Goal: Information Seeking & Learning: Learn about a topic

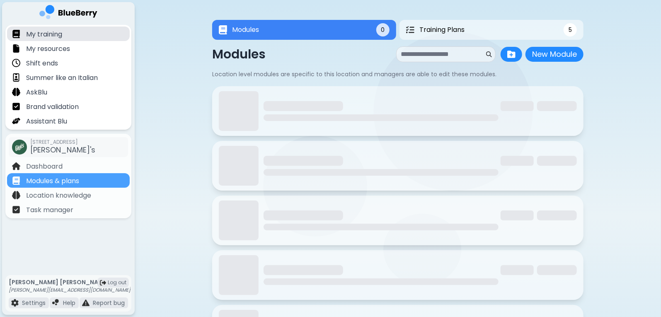
click at [54, 35] on p "My training" at bounding box center [44, 34] width 36 height 10
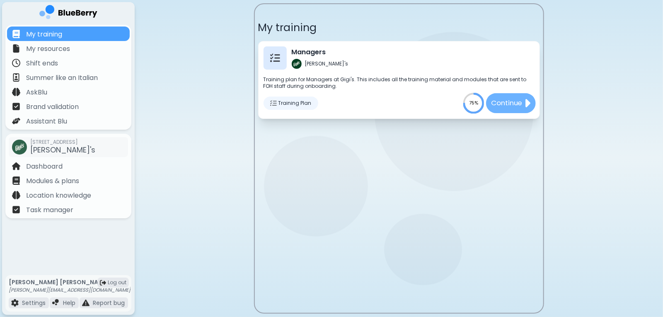
click at [514, 104] on p "Continue" at bounding box center [506, 103] width 31 height 10
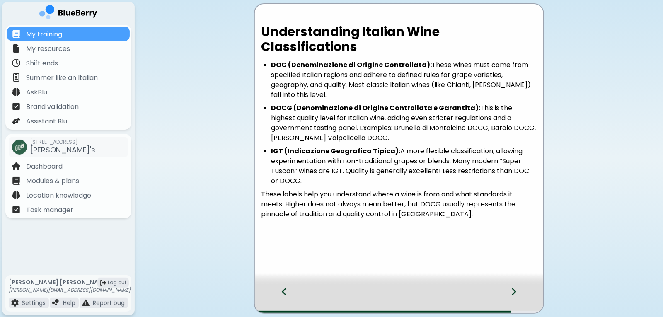
click at [514, 291] on icon at bounding box center [514, 291] width 4 height 7
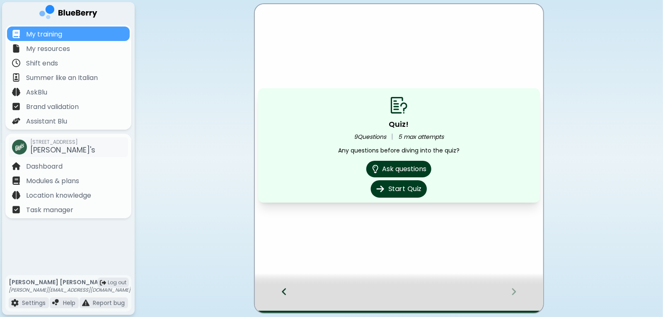
click at [395, 192] on button "Start Quiz" at bounding box center [399, 188] width 56 height 17
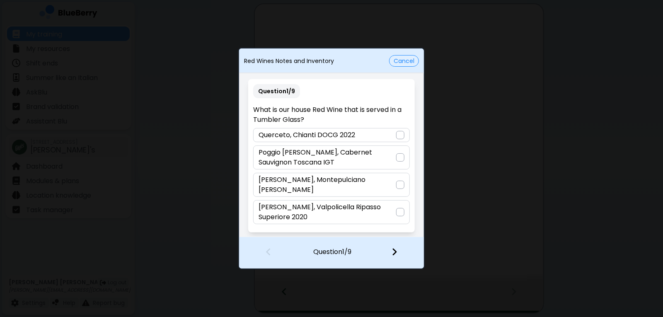
click at [410, 60] on button "Cancel" at bounding box center [404, 61] width 30 height 12
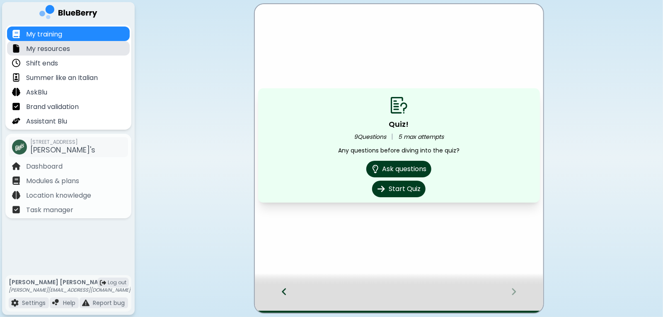
click at [58, 55] on div "My resources" at bounding box center [68, 48] width 123 height 15
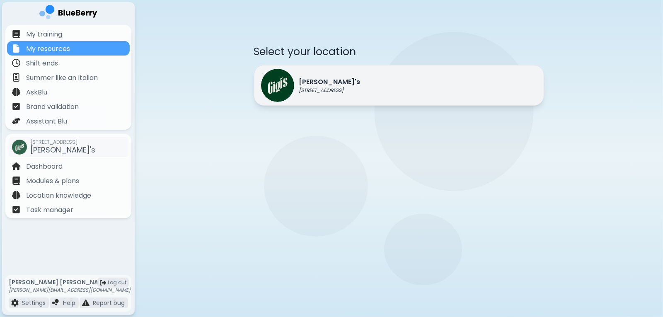
click at [376, 91] on div "[PERSON_NAME]'s [STREET_ADDRESS]" at bounding box center [399, 85] width 290 height 41
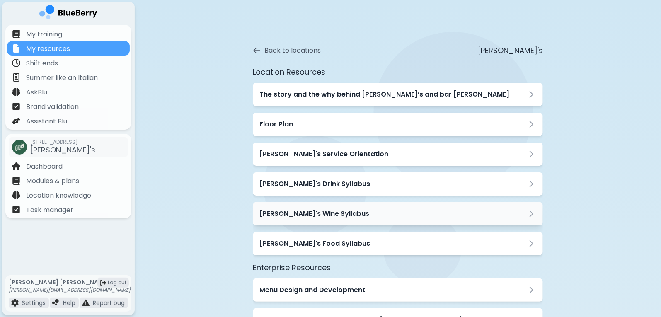
click at [320, 211] on h3 "[PERSON_NAME]'s Wine Syllabus" at bounding box center [314, 214] width 110 height 10
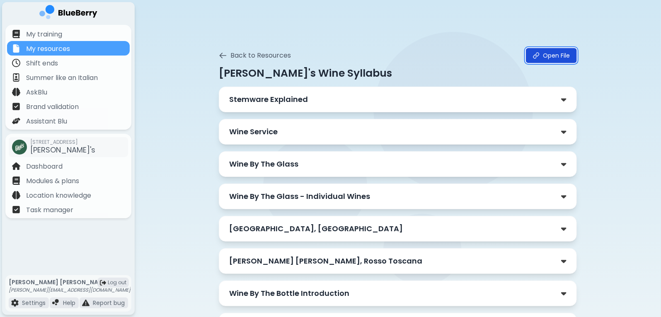
click at [553, 55] on link "Open File" at bounding box center [551, 55] width 51 height 15
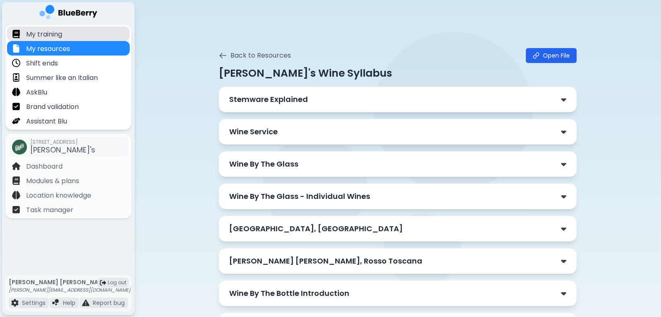
click at [70, 32] on div "My training" at bounding box center [68, 34] width 123 height 15
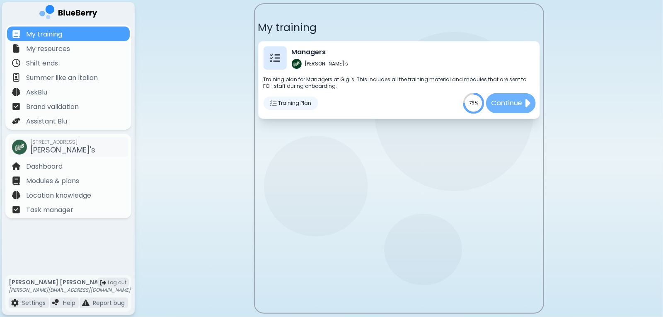
click at [522, 107] on p "Continue" at bounding box center [506, 103] width 31 height 10
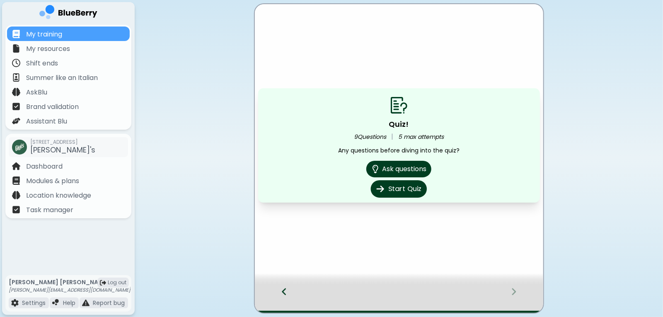
click at [416, 189] on button "Start Quiz" at bounding box center [399, 188] width 56 height 17
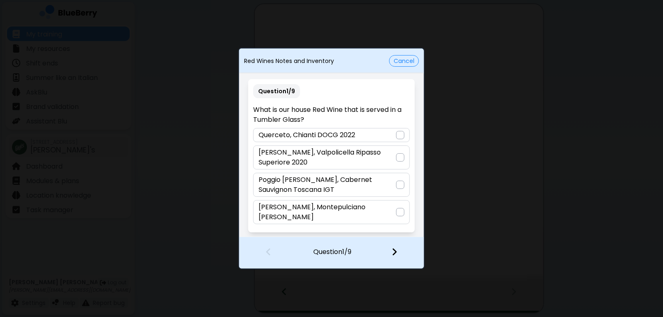
click at [396, 211] on div at bounding box center [400, 212] width 8 height 8
click at [393, 258] on div at bounding box center [399, 253] width 49 height 31
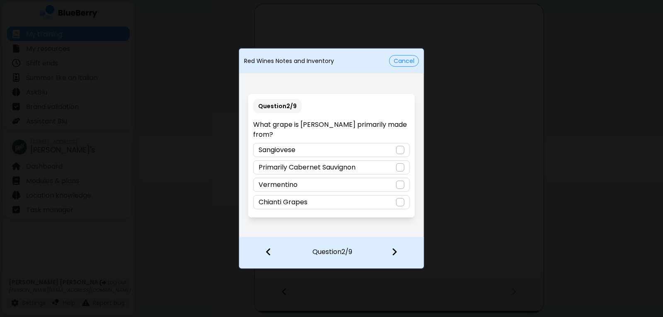
click at [398, 146] on div at bounding box center [400, 150] width 8 height 8
click at [397, 254] on img at bounding box center [395, 251] width 6 height 9
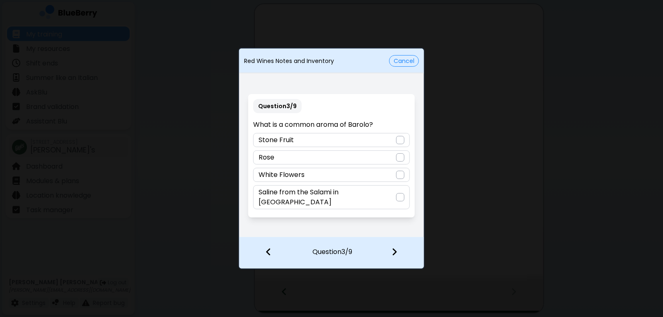
click at [399, 196] on div at bounding box center [400, 197] width 8 height 8
click at [394, 250] on img at bounding box center [395, 251] width 6 height 9
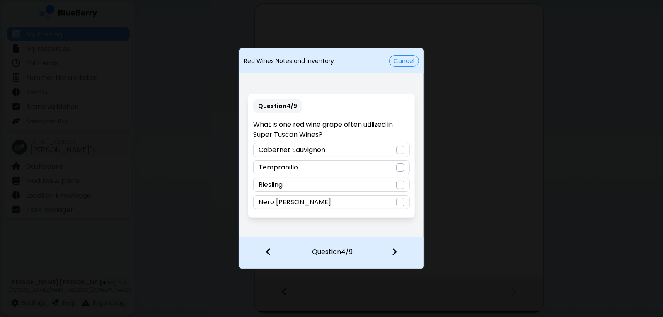
click at [401, 205] on div at bounding box center [400, 202] width 8 height 8
click at [398, 253] on img at bounding box center [395, 251] width 6 height 9
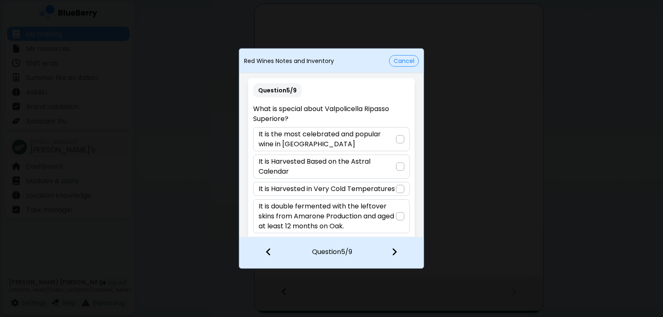
click at [394, 218] on div "It is double fermented with the leftover skins from Amarone Production and aged…" at bounding box center [331, 216] width 156 height 34
click at [390, 253] on div at bounding box center [399, 253] width 49 height 31
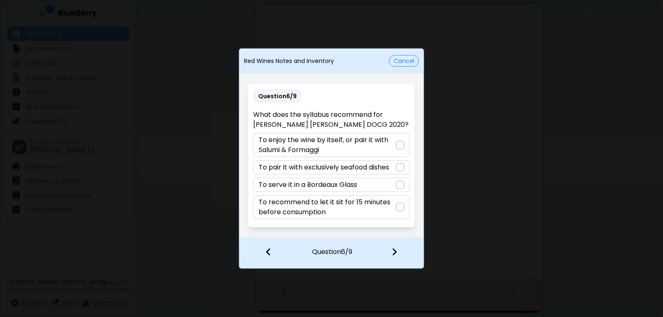
click at [388, 145] on p "To enjoy the wine by itself, or pair it with Salumi & Formaggi" at bounding box center [327, 145] width 137 height 20
click at [394, 251] on img at bounding box center [395, 251] width 6 height 9
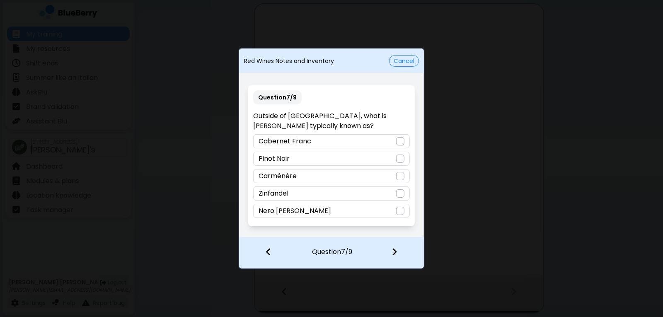
click at [398, 161] on div at bounding box center [400, 159] width 8 height 8
click at [396, 250] on img at bounding box center [395, 251] width 6 height 9
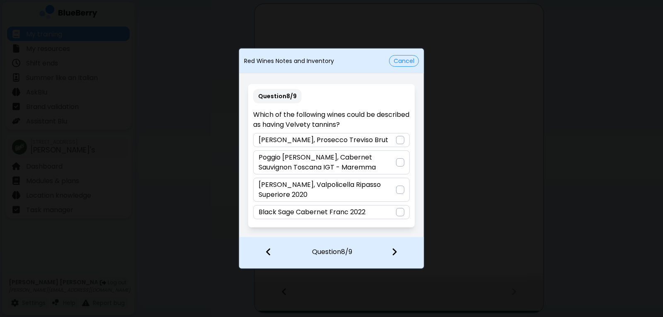
click at [396, 216] on div "Black Sage Cabernet Franc 2022" at bounding box center [331, 212] width 156 height 14
click at [399, 168] on div "Poggio [PERSON_NAME], Cabernet Sauvignon Toscana IGT - Maremma" at bounding box center [331, 162] width 156 height 24
click at [395, 253] on img at bounding box center [395, 251] width 6 height 9
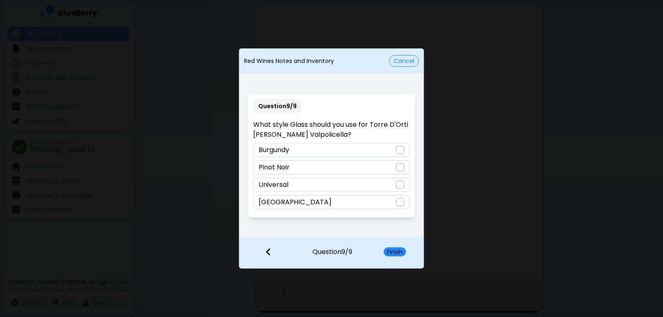
click at [398, 151] on div at bounding box center [400, 150] width 8 height 8
click at [397, 255] on button "Finish" at bounding box center [395, 251] width 22 height 9
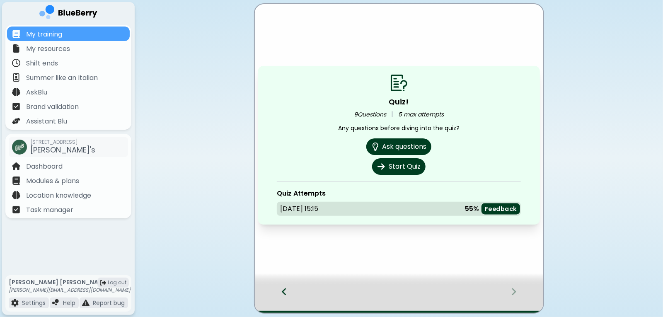
click at [502, 210] on p "Feedback" at bounding box center [501, 209] width 32 height 8
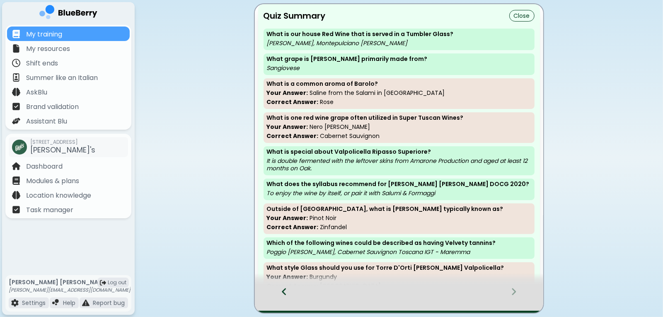
click at [518, 14] on button "Close" at bounding box center [521, 16] width 25 height 12
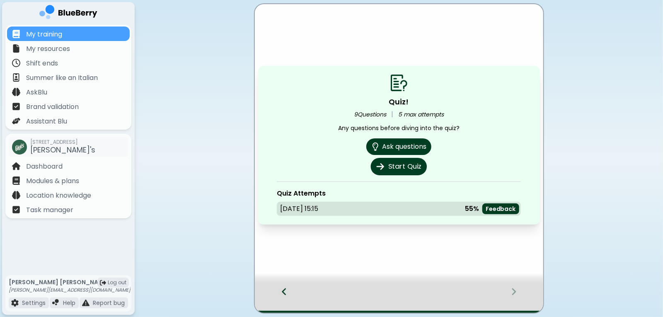
click at [404, 170] on button "Start Quiz" at bounding box center [399, 166] width 56 height 17
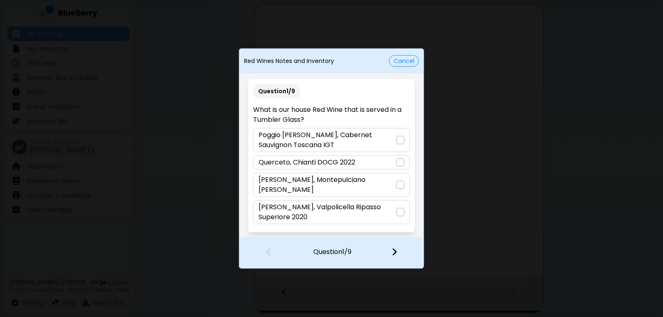
click at [396, 186] on div "[PERSON_NAME], Montepulciano [PERSON_NAME]" at bounding box center [331, 185] width 156 height 24
click at [392, 255] on img at bounding box center [395, 251] width 6 height 9
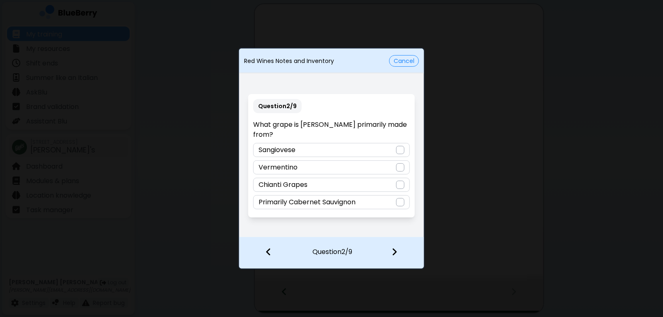
click at [402, 150] on div "Sangiovese" at bounding box center [331, 150] width 156 height 14
click at [393, 254] on img at bounding box center [395, 251] width 6 height 9
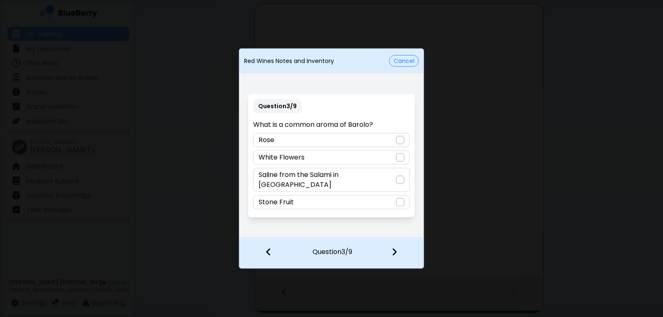
click at [398, 144] on div at bounding box center [400, 140] width 8 height 8
click at [389, 257] on div at bounding box center [399, 253] width 49 height 31
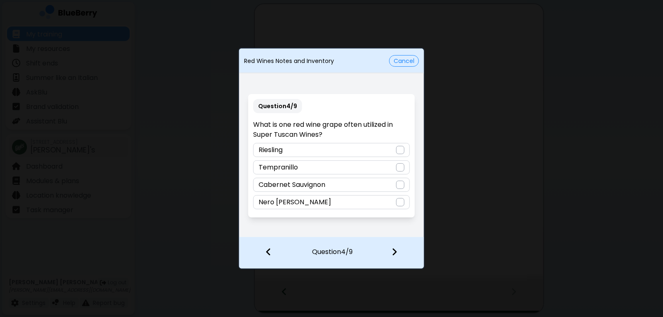
click at [399, 186] on div at bounding box center [400, 185] width 8 height 8
click at [393, 250] on img at bounding box center [395, 251] width 6 height 9
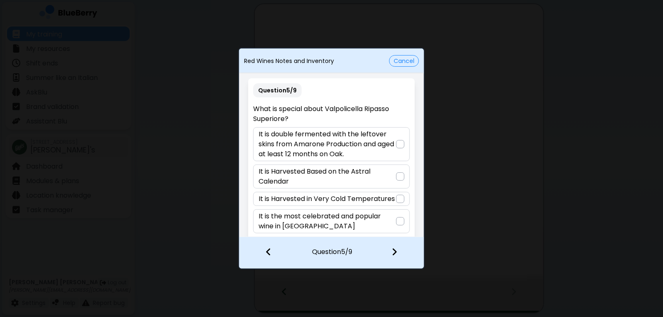
click at [398, 145] on div at bounding box center [400, 144] width 8 height 8
click at [393, 248] on img at bounding box center [395, 251] width 6 height 9
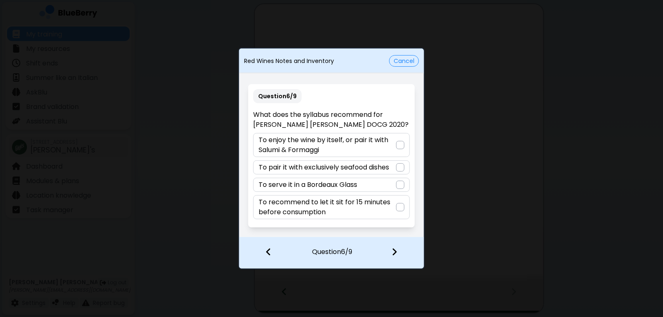
click at [396, 149] on p "To enjoy the wine by itself, or pair it with Salumi & Formaggi" at bounding box center [327, 145] width 137 height 20
click at [400, 250] on div at bounding box center [399, 253] width 49 height 31
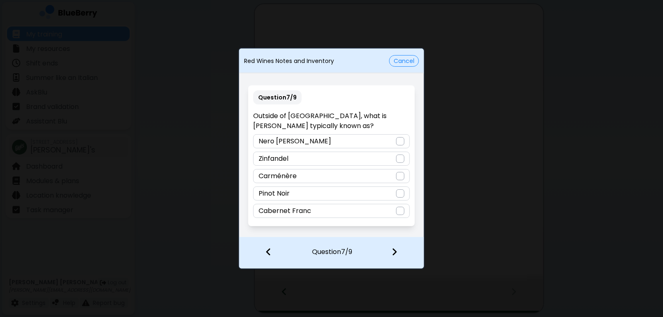
click at [397, 164] on div "Zinfandel" at bounding box center [331, 159] width 156 height 14
click at [392, 255] on div at bounding box center [399, 253] width 49 height 31
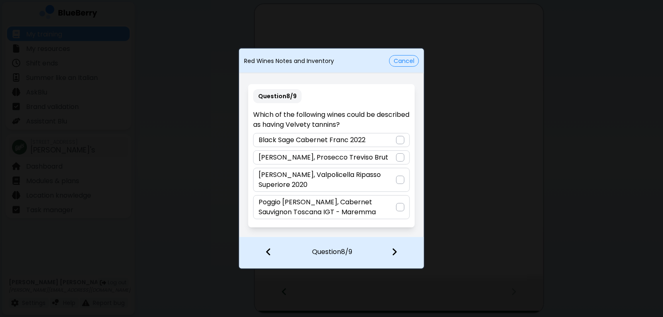
click at [385, 210] on p "Poggio [PERSON_NAME], Cabernet Sauvignon Toscana IGT - Maremma" at bounding box center [327, 207] width 137 height 20
click at [392, 251] on img at bounding box center [395, 251] width 6 height 9
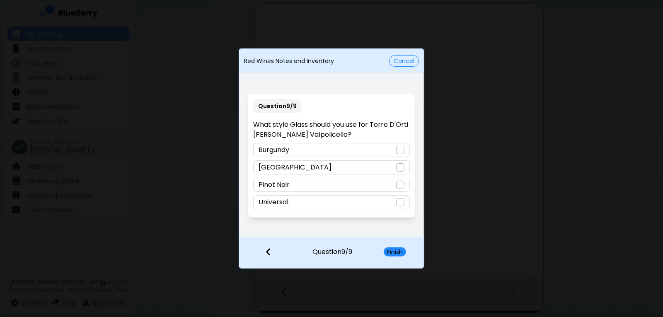
click at [385, 169] on div "[GEOGRAPHIC_DATA]" at bounding box center [331, 167] width 156 height 14
click at [400, 255] on button "Finish" at bounding box center [395, 251] width 22 height 9
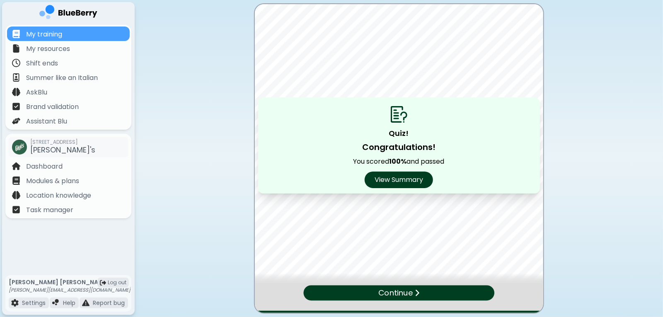
click at [408, 297] on p "Continue" at bounding box center [395, 293] width 34 height 12
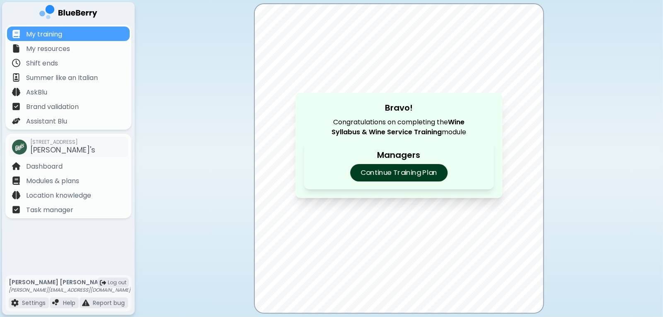
click at [423, 171] on p "Continue Training Plan" at bounding box center [398, 172] width 97 height 17
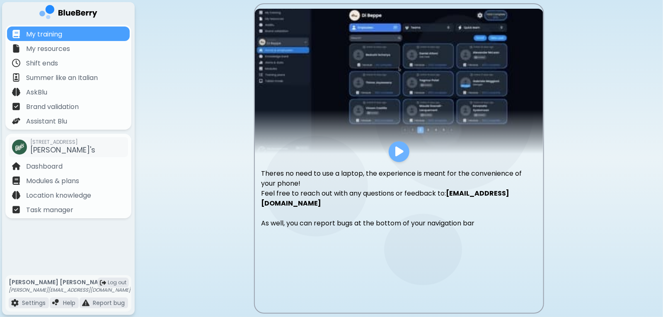
click at [402, 157] on img at bounding box center [399, 151] width 8 height 11
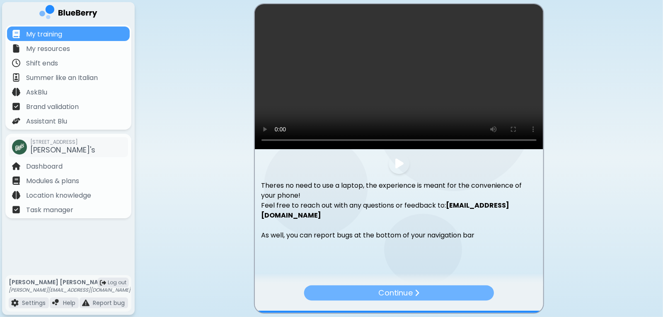
click at [434, 293] on div "Continue" at bounding box center [399, 293] width 190 height 15
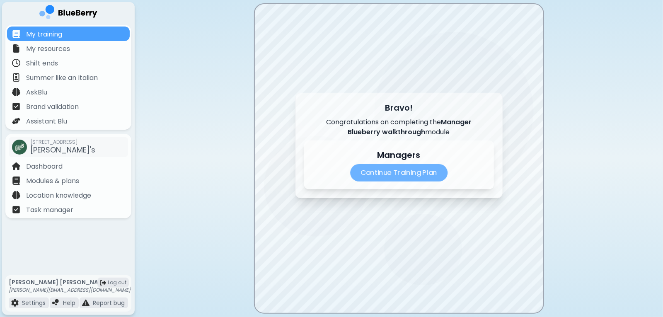
click at [415, 177] on p "Continue Training Plan" at bounding box center [398, 172] width 97 height 17
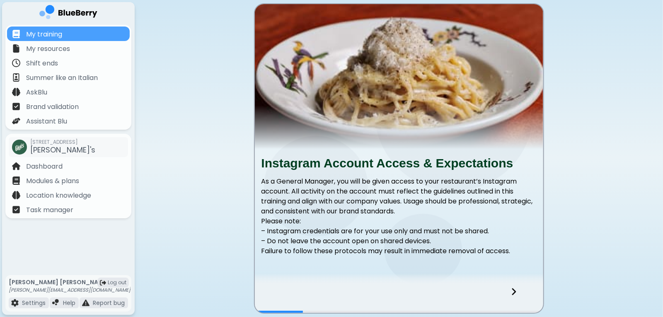
click at [519, 292] on div at bounding box center [519, 299] width 49 height 27
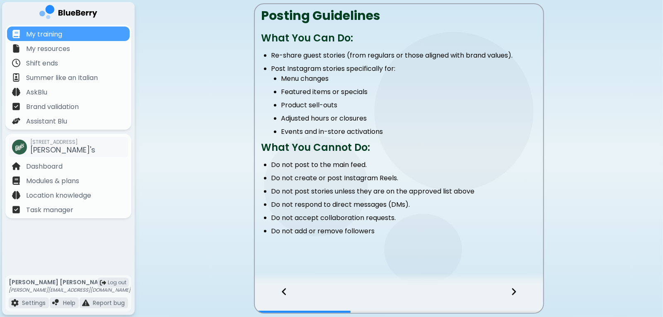
scroll to position [165, 0]
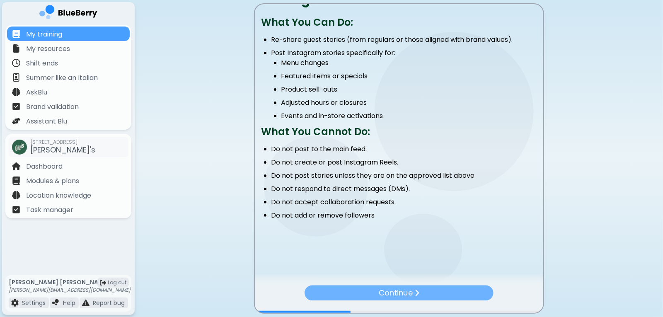
click at [443, 290] on div "Continue" at bounding box center [399, 293] width 189 height 15
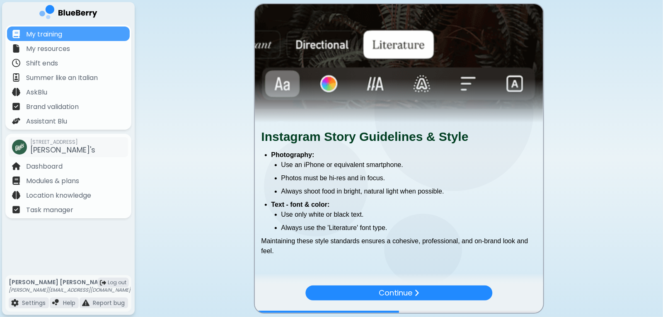
scroll to position [49, 0]
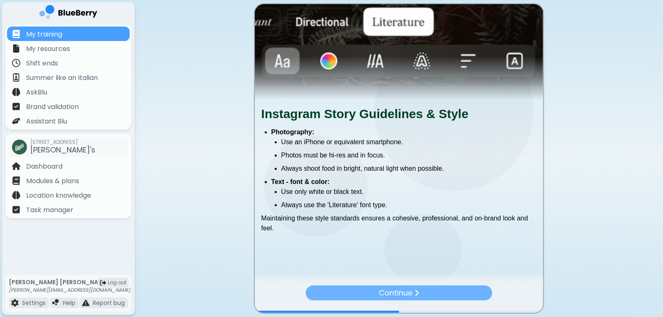
click at [430, 294] on div "Continue" at bounding box center [398, 293] width 187 height 15
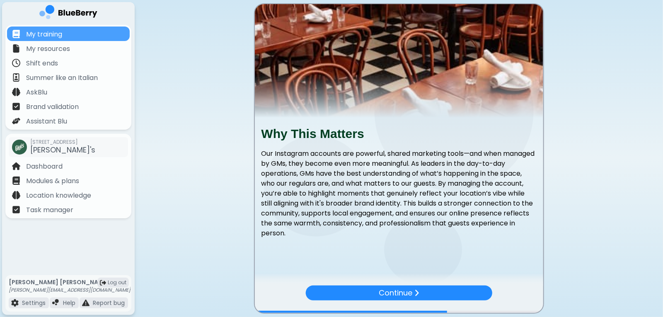
scroll to position [36, 0]
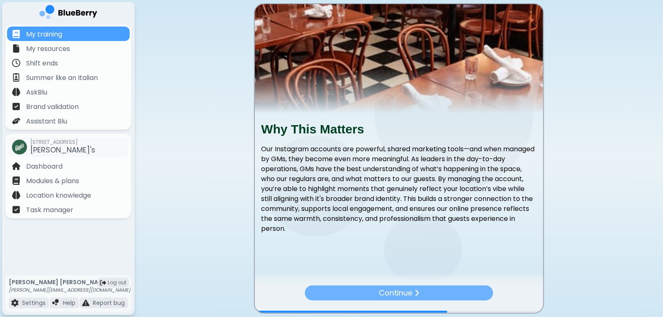
click at [427, 293] on div "Continue" at bounding box center [399, 293] width 188 height 15
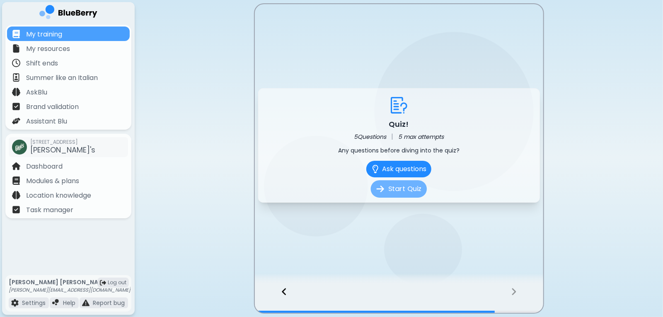
click at [407, 191] on button "Start Quiz" at bounding box center [399, 188] width 56 height 17
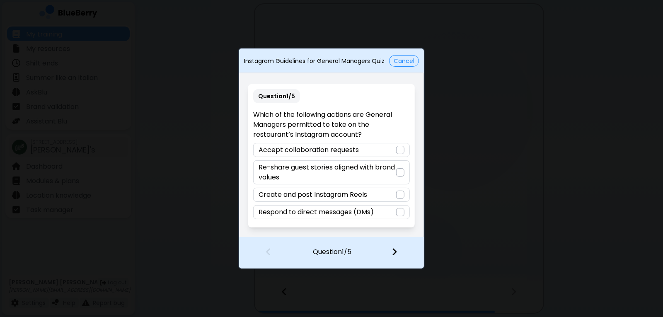
click at [398, 195] on div at bounding box center [400, 195] width 8 height 8
click at [398, 251] on img at bounding box center [395, 251] width 6 height 9
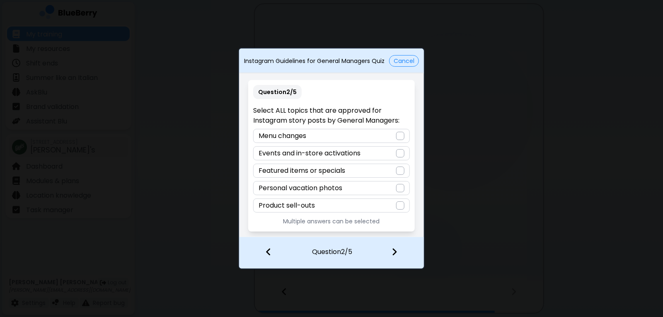
click at [273, 250] on div at bounding box center [264, 253] width 51 height 31
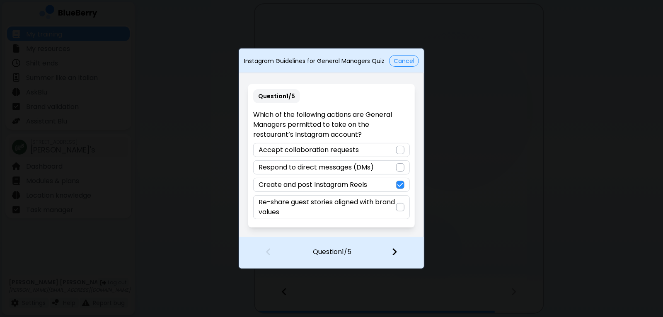
click at [400, 251] on div at bounding box center [399, 253] width 49 height 31
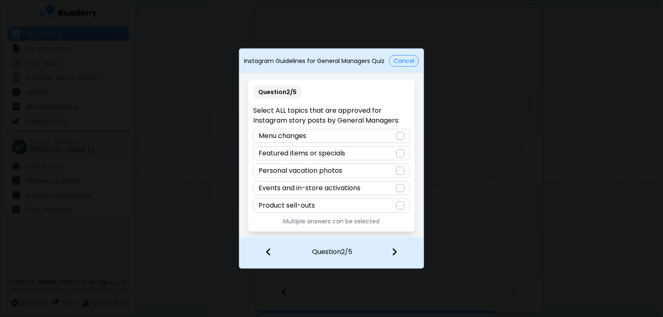
click at [400, 136] on div at bounding box center [400, 136] width 8 height 8
click at [402, 155] on div at bounding box center [400, 153] width 8 height 8
click at [400, 185] on div at bounding box center [400, 188] width 8 height 8
click at [393, 251] on img at bounding box center [395, 251] width 6 height 9
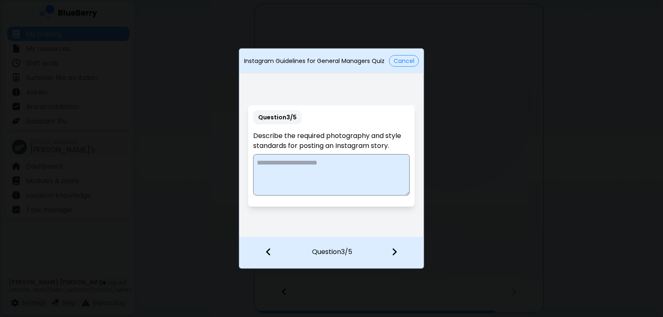
click at [274, 257] on div at bounding box center [264, 253] width 51 height 31
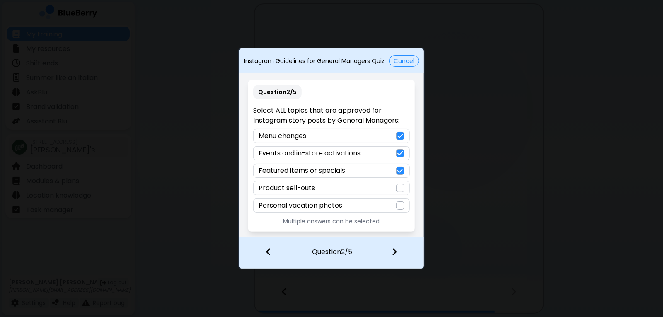
click at [416, 68] on div "Instagram Guidelines for General Managers Quiz Cancel" at bounding box center [331, 61] width 185 height 18
click at [413, 61] on button "Cancel" at bounding box center [404, 61] width 30 height 12
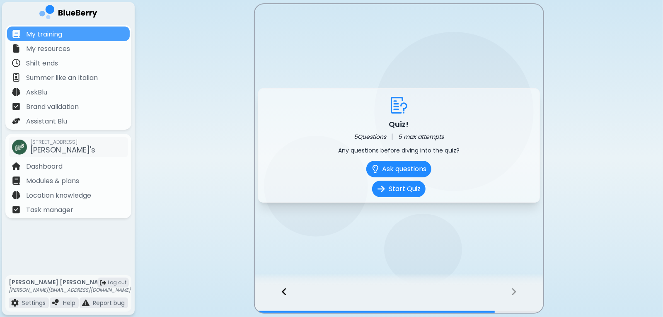
click at [281, 296] on icon at bounding box center [284, 291] width 6 height 9
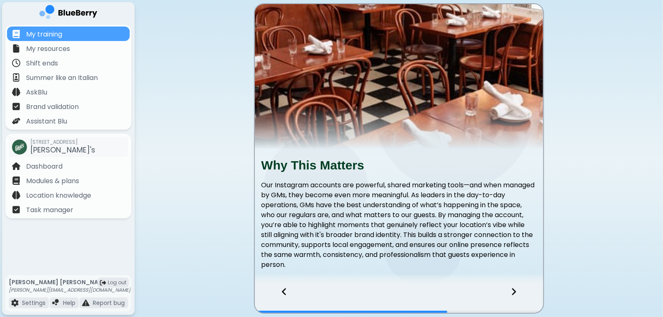
click at [280, 295] on div at bounding box center [280, 299] width 51 height 27
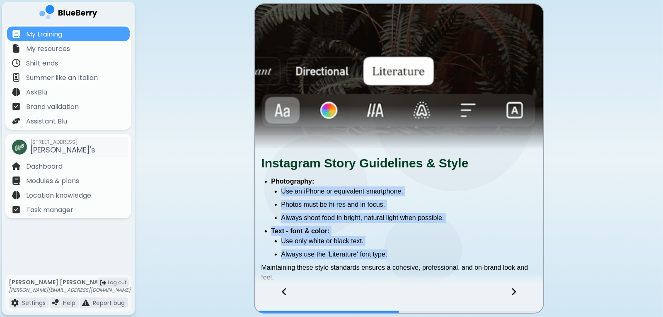
drag, startPoint x: 387, startPoint y: 255, endPoint x: 279, endPoint y: 192, distance: 124.6
click at [279, 192] on ul "Photography: Use an iPhone or equivalent smartphone. Photos must be hi-res and …" at bounding box center [399, 218] width 275 height 83
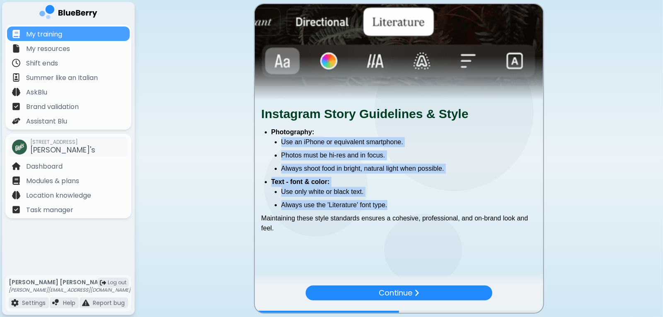
scroll to position [49, 0]
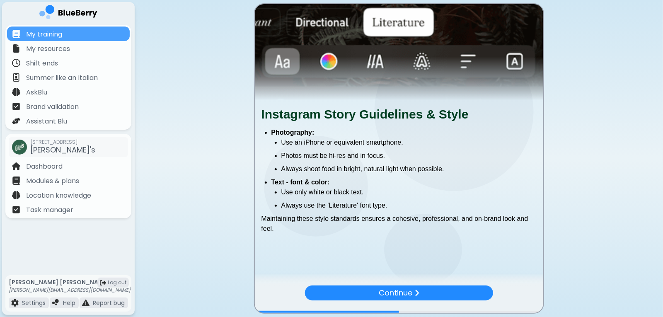
click at [284, 233] on div "Instagram Story Guidelines & Style Photography: Use an iPhone or equivalent sma…" at bounding box center [399, 174] width 288 height 135
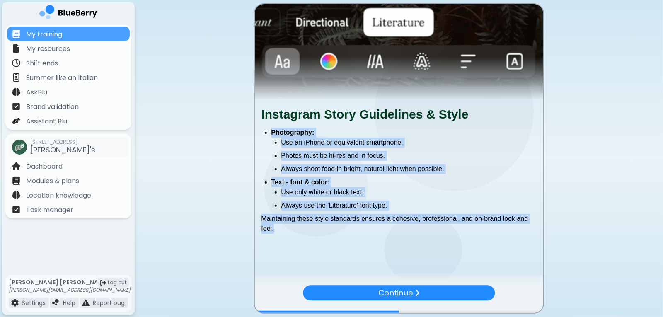
drag, startPoint x: 277, startPoint y: 228, endPoint x: 263, endPoint y: 134, distance: 94.8
click at [263, 134] on div "Instagram Story Guidelines & Style Photography: Use an iPhone or equivalent sma…" at bounding box center [399, 174] width 288 height 135
copy div "Photography: Use an iPhone or equivalent smartphone. Photos must be hi-res and …"
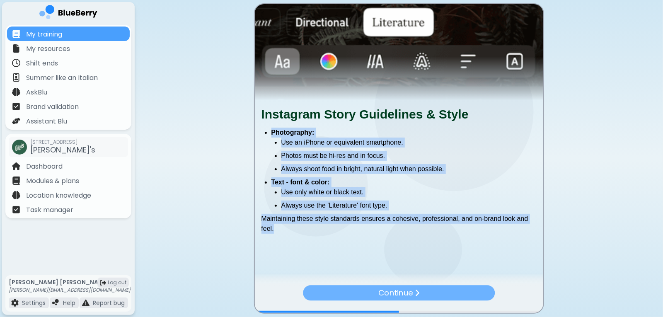
click at [454, 291] on div "Continue" at bounding box center [399, 293] width 192 height 15
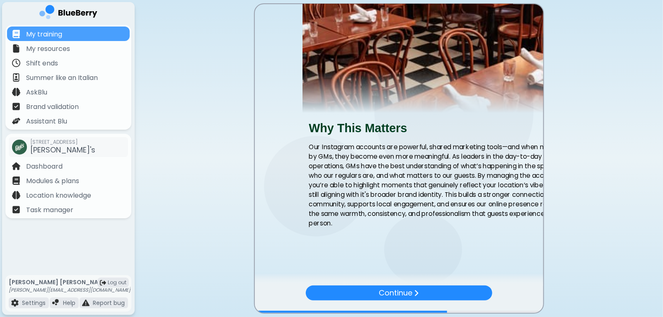
scroll to position [0, 0]
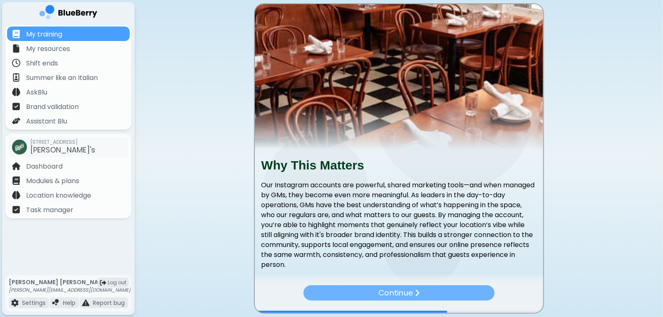
click at [411, 292] on p "Continue" at bounding box center [395, 293] width 34 height 12
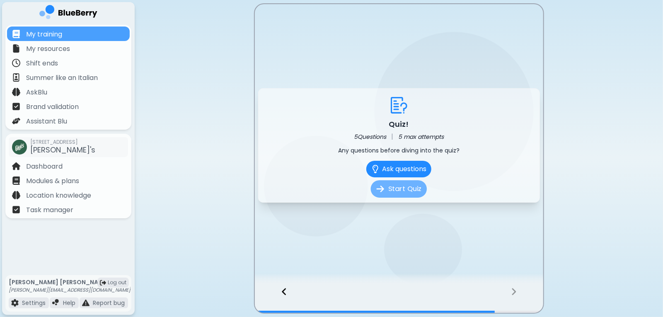
click at [406, 191] on button "Start Quiz" at bounding box center [399, 188] width 56 height 17
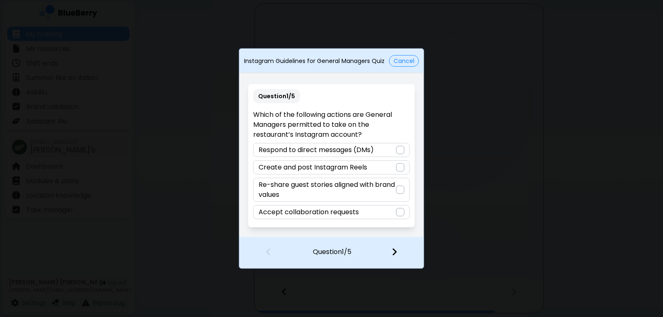
click at [401, 164] on div at bounding box center [400, 167] width 8 height 8
click at [395, 250] on img at bounding box center [395, 251] width 6 height 9
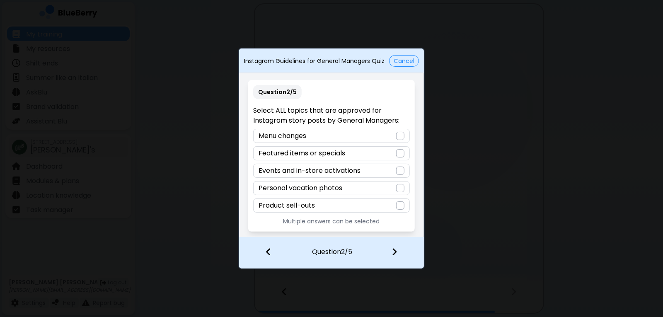
click at [402, 136] on div at bounding box center [400, 136] width 8 height 8
click at [400, 156] on div at bounding box center [400, 153] width 8 height 8
click at [400, 172] on div at bounding box center [400, 171] width 8 height 8
click at [396, 253] on img at bounding box center [395, 251] width 6 height 9
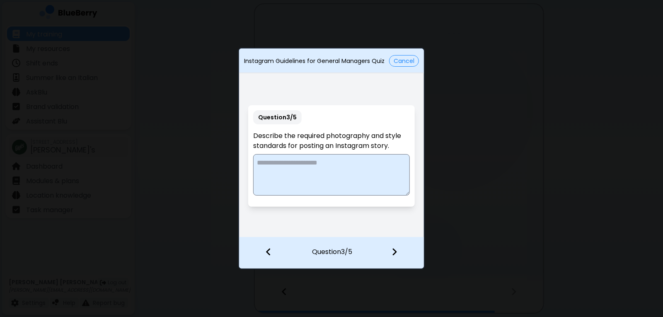
click at [330, 167] on textarea at bounding box center [331, 174] width 156 height 41
paste textarea "**********"
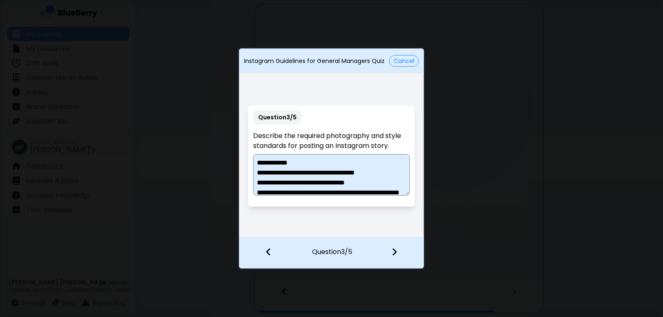
click at [303, 165] on textarea "**********" at bounding box center [331, 174] width 157 height 41
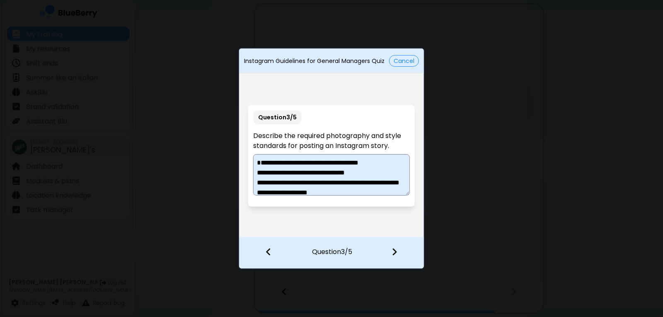
click at [272, 170] on textarea "**********" at bounding box center [331, 174] width 157 height 41
click at [360, 172] on textarea "**********" at bounding box center [331, 174] width 157 height 41
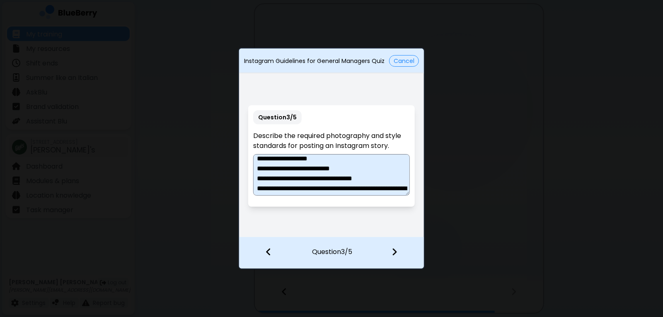
scroll to position [44, 0]
click at [325, 170] on textarea "**********" at bounding box center [331, 174] width 157 height 41
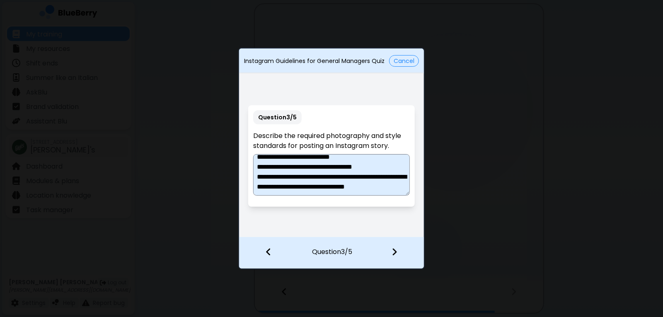
scroll to position [75, 0]
drag, startPoint x: 310, startPoint y: 187, endPoint x: 259, endPoint y: 169, distance: 53.9
click at [259, 169] on textarea "**********" at bounding box center [331, 174] width 157 height 41
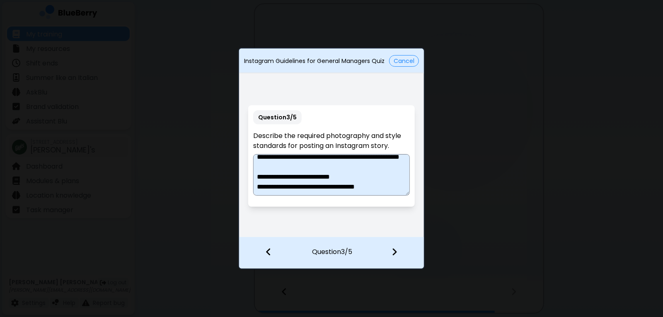
scroll to position [55, 0]
type textarea "**********"
click at [397, 252] on img at bounding box center [395, 251] width 6 height 9
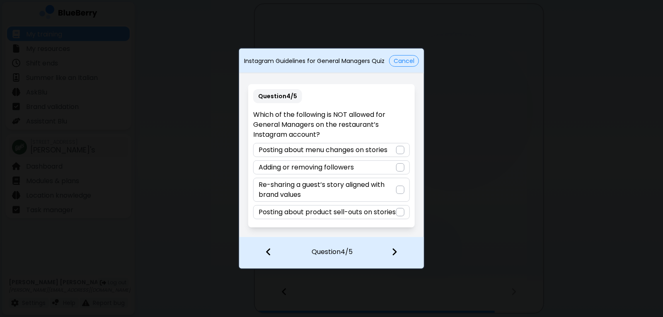
click at [396, 163] on div at bounding box center [400, 167] width 8 height 8
click at [390, 249] on div at bounding box center [399, 253] width 49 height 31
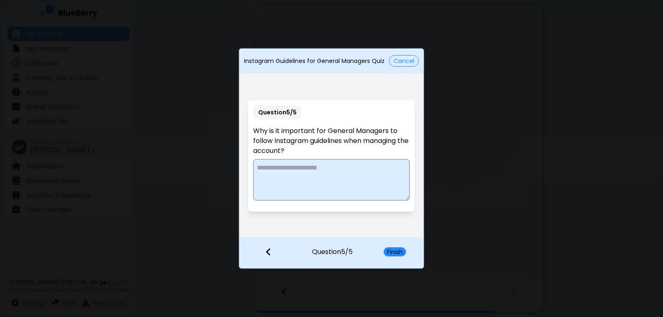
click at [308, 168] on textarea at bounding box center [331, 179] width 156 height 41
paste textarea "**********"
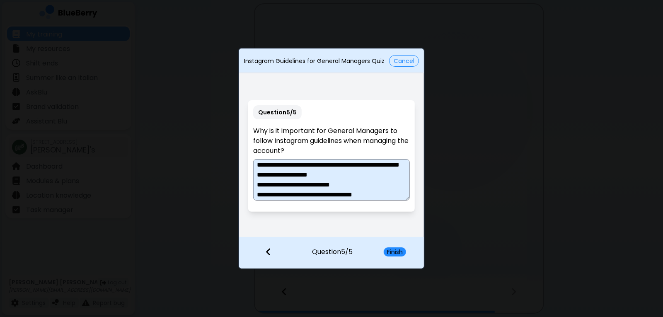
scroll to position [0, 0]
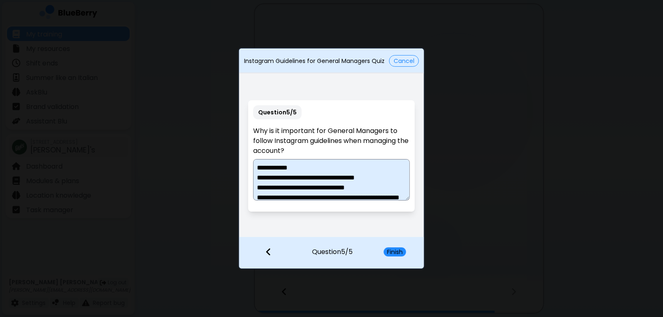
drag, startPoint x: 376, startPoint y: 167, endPoint x: 257, endPoint y: 156, distance: 120.2
click at [257, 156] on div "**********" at bounding box center [331, 156] width 166 height 112
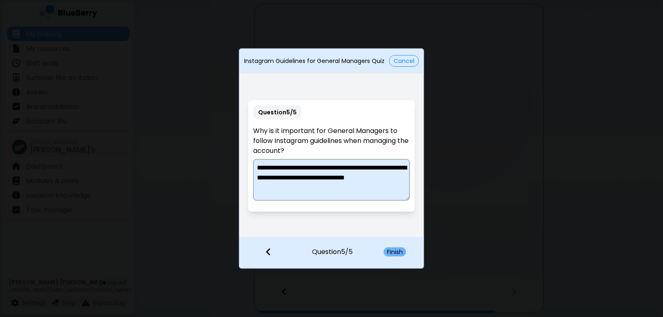
type textarea "**********"
click at [395, 255] on button "Finish" at bounding box center [395, 251] width 22 height 9
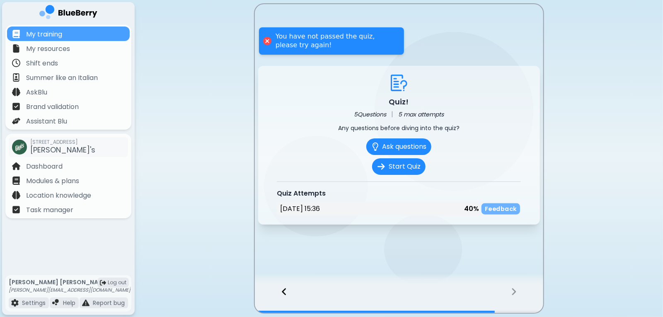
click at [504, 208] on p "Feedback" at bounding box center [501, 209] width 32 height 8
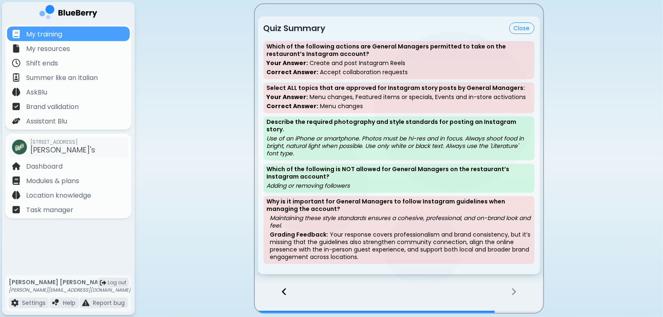
click at [516, 29] on button "Close" at bounding box center [521, 28] width 25 height 12
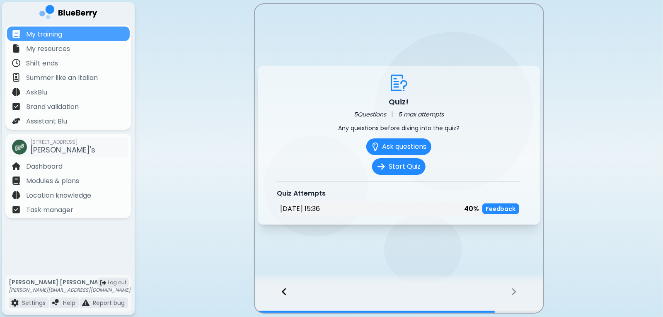
click at [283, 294] on icon at bounding box center [284, 291] width 6 height 9
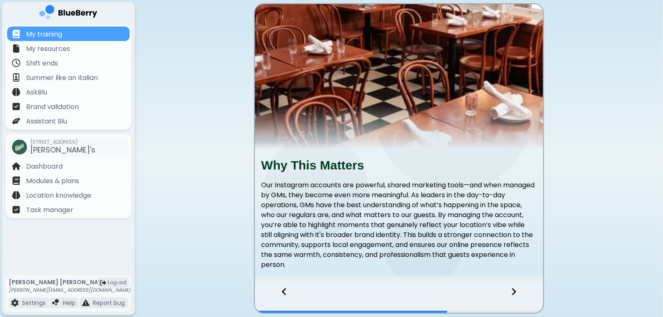
click at [283, 294] on icon at bounding box center [284, 291] width 6 height 9
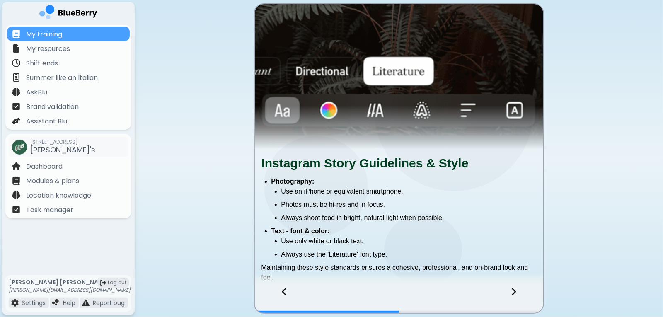
click at [283, 294] on icon at bounding box center [284, 291] width 6 height 9
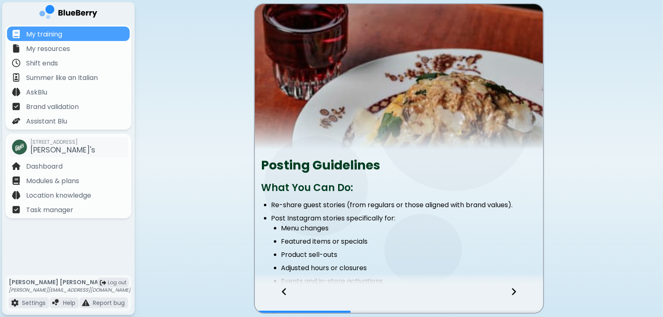
click at [283, 294] on icon at bounding box center [284, 291] width 6 height 9
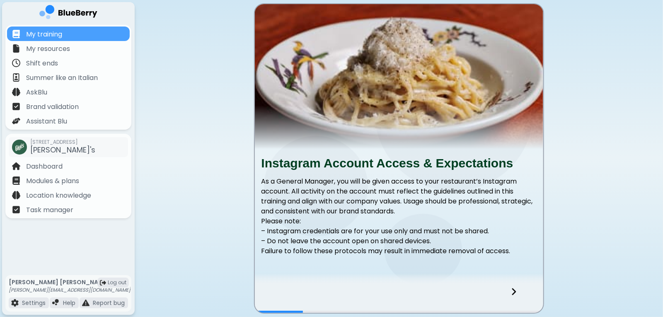
click at [512, 294] on icon at bounding box center [514, 291] width 6 height 9
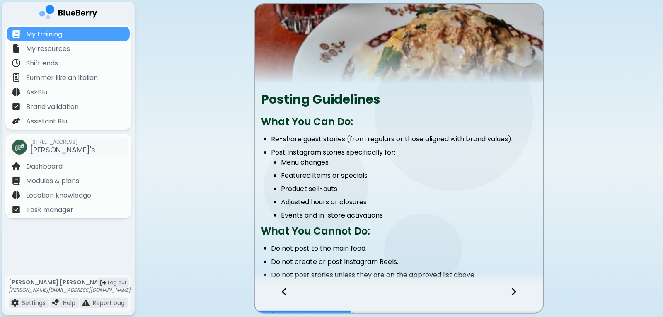
scroll to position [66, 0]
